Goal: Task Accomplishment & Management: Manage account settings

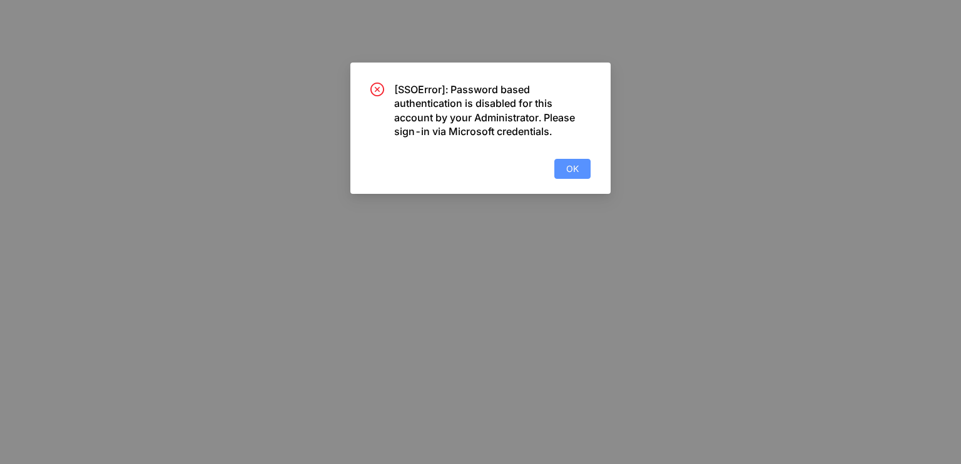
click at [573, 165] on span "OK" at bounding box center [572, 169] width 13 height 14
